Goal: Contribute content: Add original content to the website for others to see

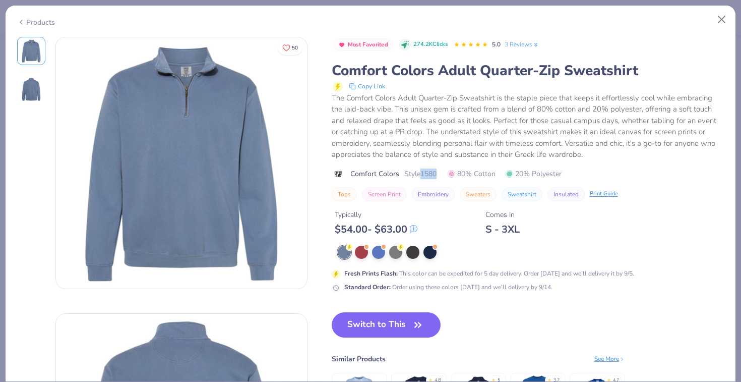
scroll to position [192, 0]
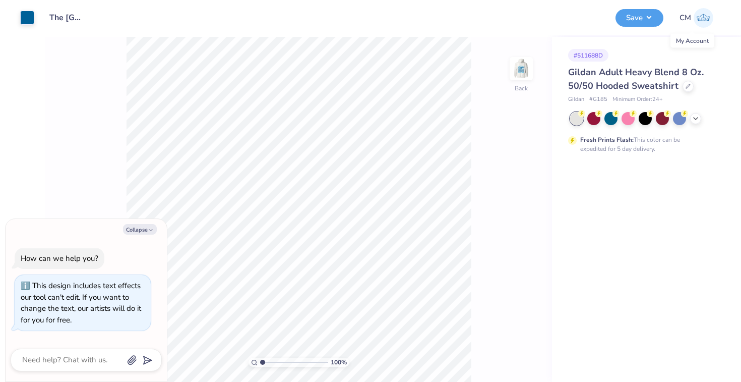
click at [703, 19] on img at bounding box center [704, 18] width 20 height 20
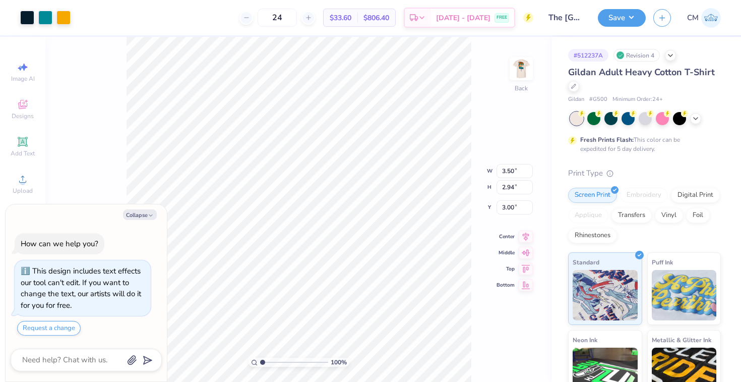
type textarea "x"
drag, startPoint x: 262, startPoint y: 362, endPoint x: 281, endPoint y: 365, distance: 19.4
type input "3.73"
click at [281, 365] on input "range" at bounding box center [294, 362] width 68 height 9
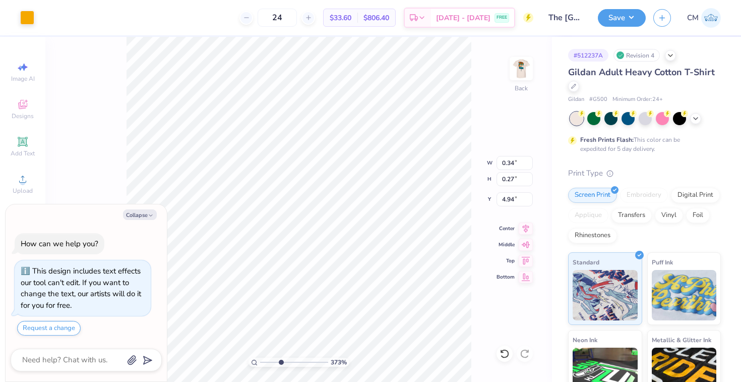
type textarea "x"
drag, startPoint x: 281, startPoint y: 362, endPoint x: 256, endPoint y: 362, distance: 24.7
type input "1"
click at [260, 362] on input "range" at bounding box center [294, 362] width 68 height 9
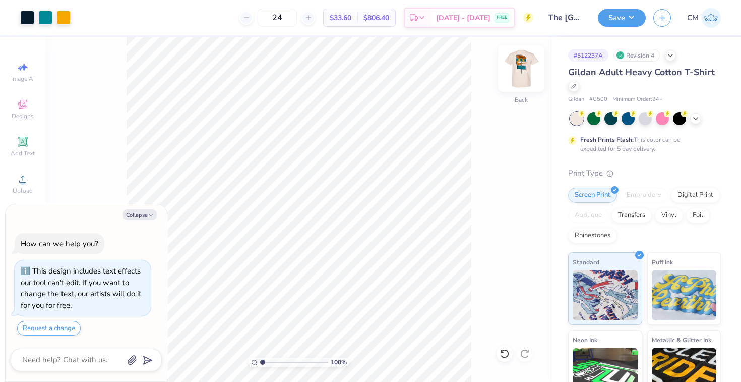
click at [521, 77] on img at bounding box center [521, 68] width 40 height 40
type textarea "x"
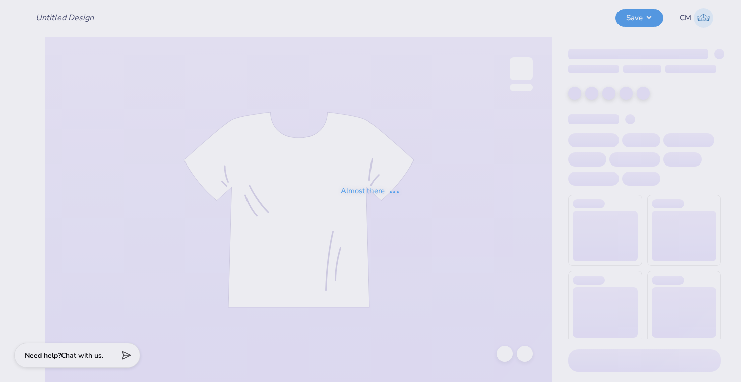
type input "The [GEOGRAPHIC_DATA][US_STATE] : [PERSON_NAME]"
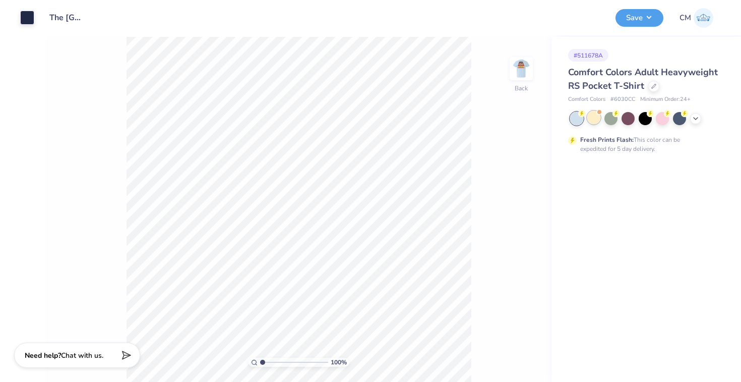
click at [595, 122] on div at bounding box center [593, 117] width 13 height 13
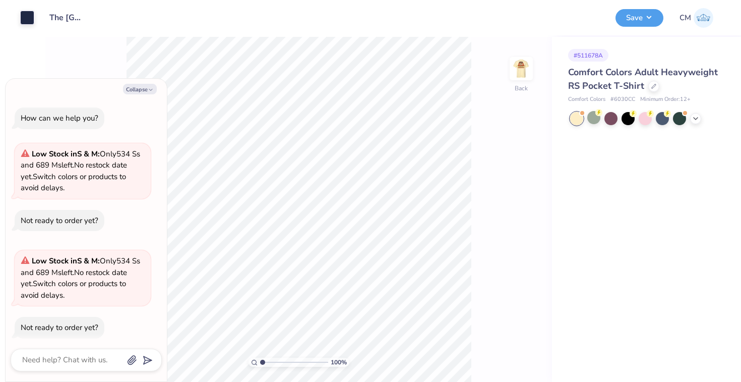
scroll to position [8, 0]
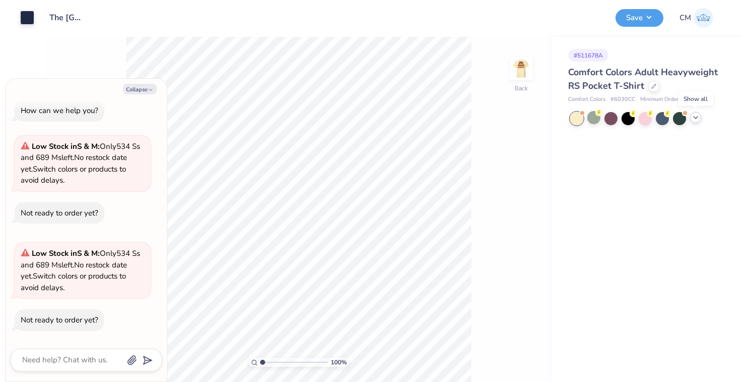
click at [699, 117] on icon at bounding box center [696, 117] width 8 height 8
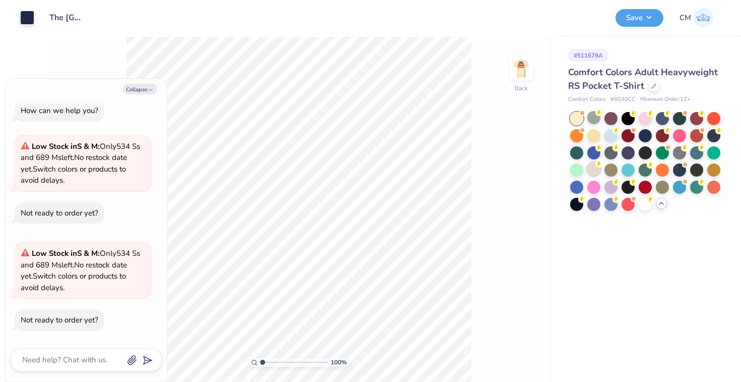
click at [596, 169] on div at bounding box center [593, 168] width 13 height 13
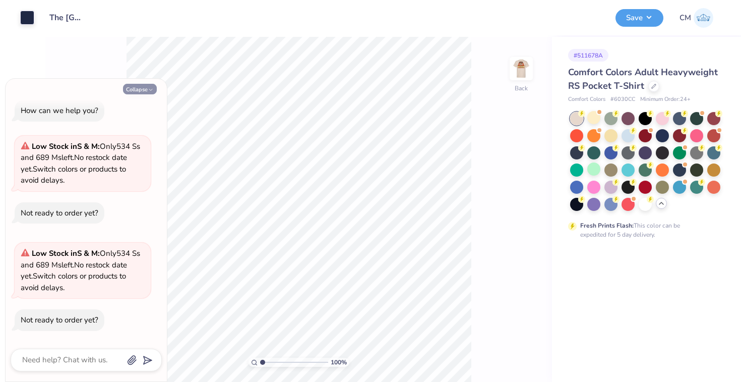
click at [137, 88] on button "Collapse" at bounding box center [140, 89] width 34 height 11
type textarea "x"
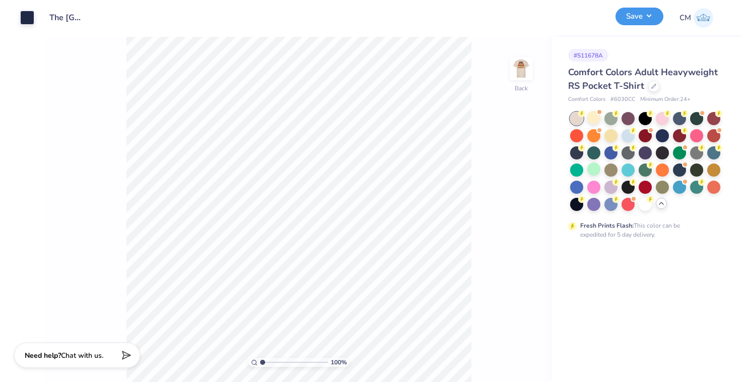
click at [636, 22] on button "Save" at bounding box center [640, 17] width 48 height 18
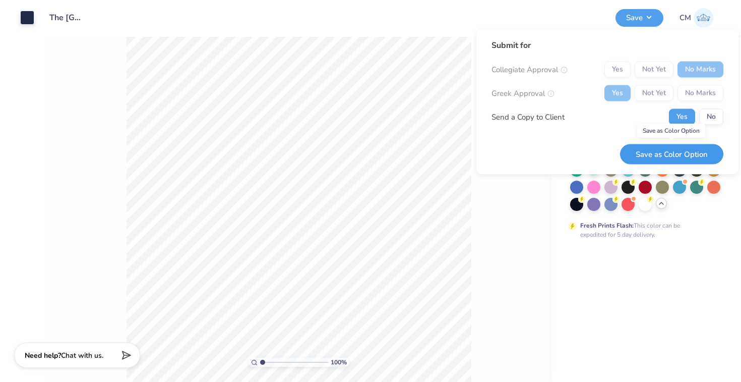
click at [675, 154] on button "Save as Color Option" at bounding box center [671, 154] width 103 height 21
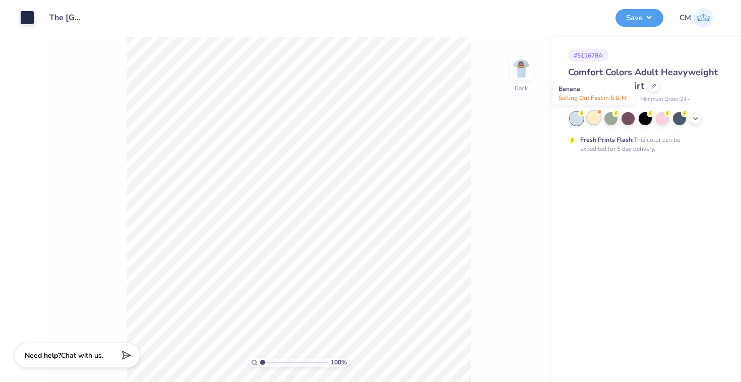
click at [597, 114] on div at bounding box center [593, 117] width 13 height 13
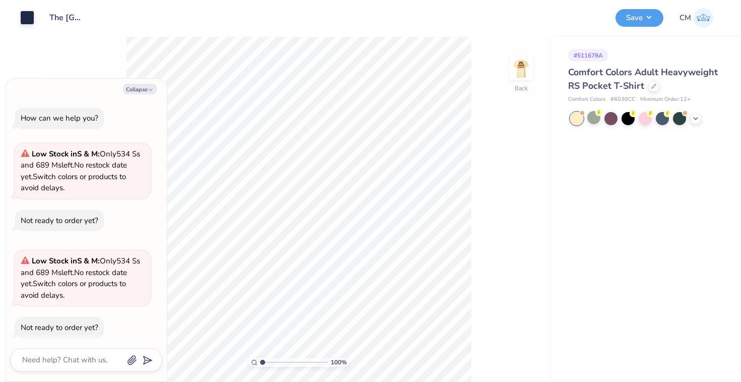
scroll to position [8, 0]
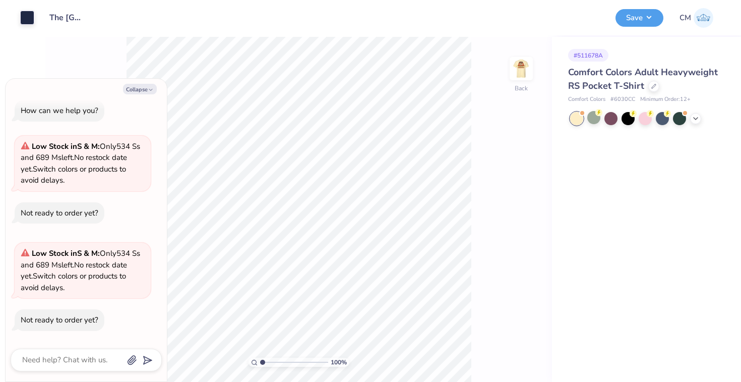
click at [704, 115] on div at bounding box center [645, 118] width 151 height 13
click at [694, 116] on polyline at bounding box center [696, 117] width 4 height 2
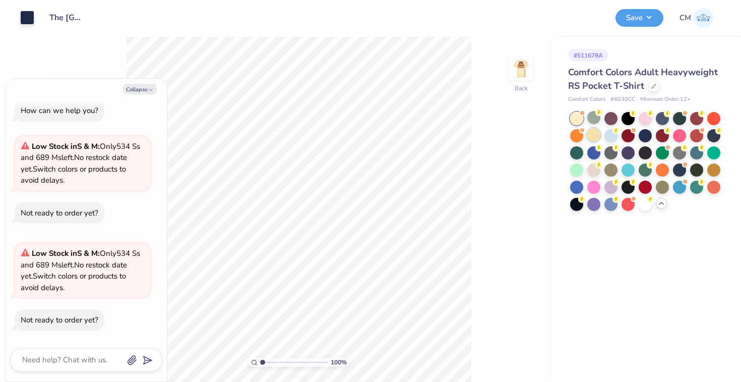
click at [592, 133] on div at bounding box center [593, 134] width 13 height 13
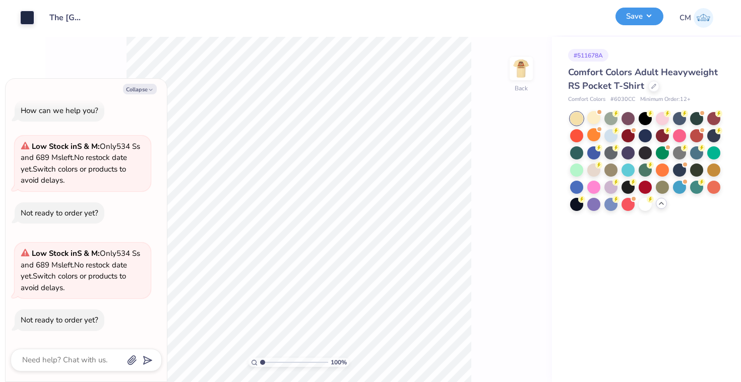
click at [644, 10] on button "Save" at bounding box center [640, 17] width 48 height 18
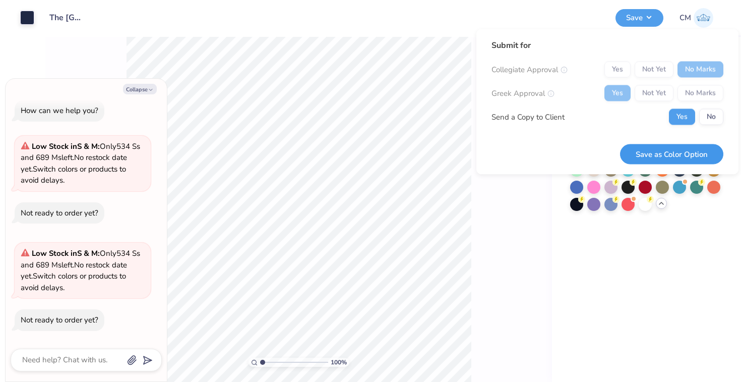
click at [652, 153] on button "Save as Color Option" at bounding box center [671, 154] width 103 height 21
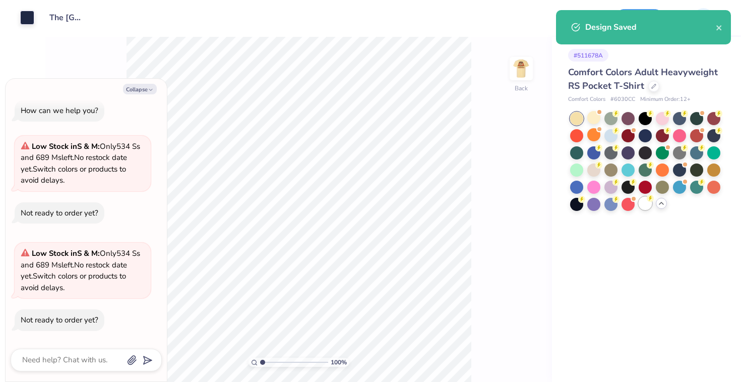
click at [649, 204] on div at bounding box center [645, 203] width 13 height 13
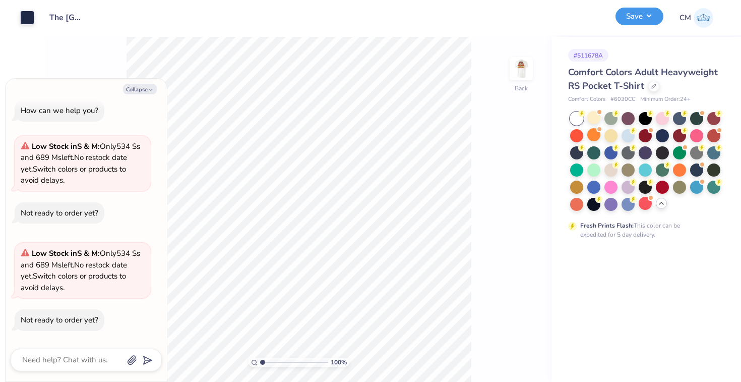
click at [640, 18] on button "Save" at bounding box center [640, 17] width 48 height 18
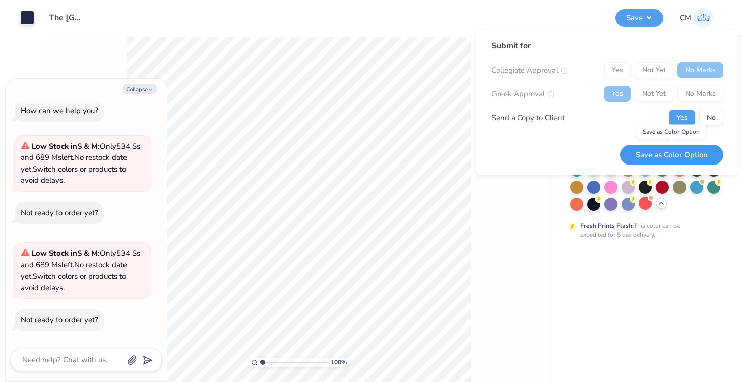
click at [659, 151] on button "Save as Color Option" at bounding box center [671, 155] width 103 height 21
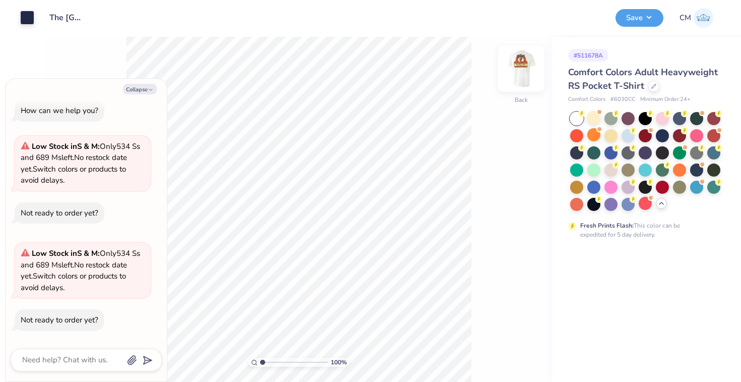
click at [524, 75] on img at bounding box center [521, 68] width 40 height 40
type textarea "x"
